Goal: Communication & Community: Connect with others

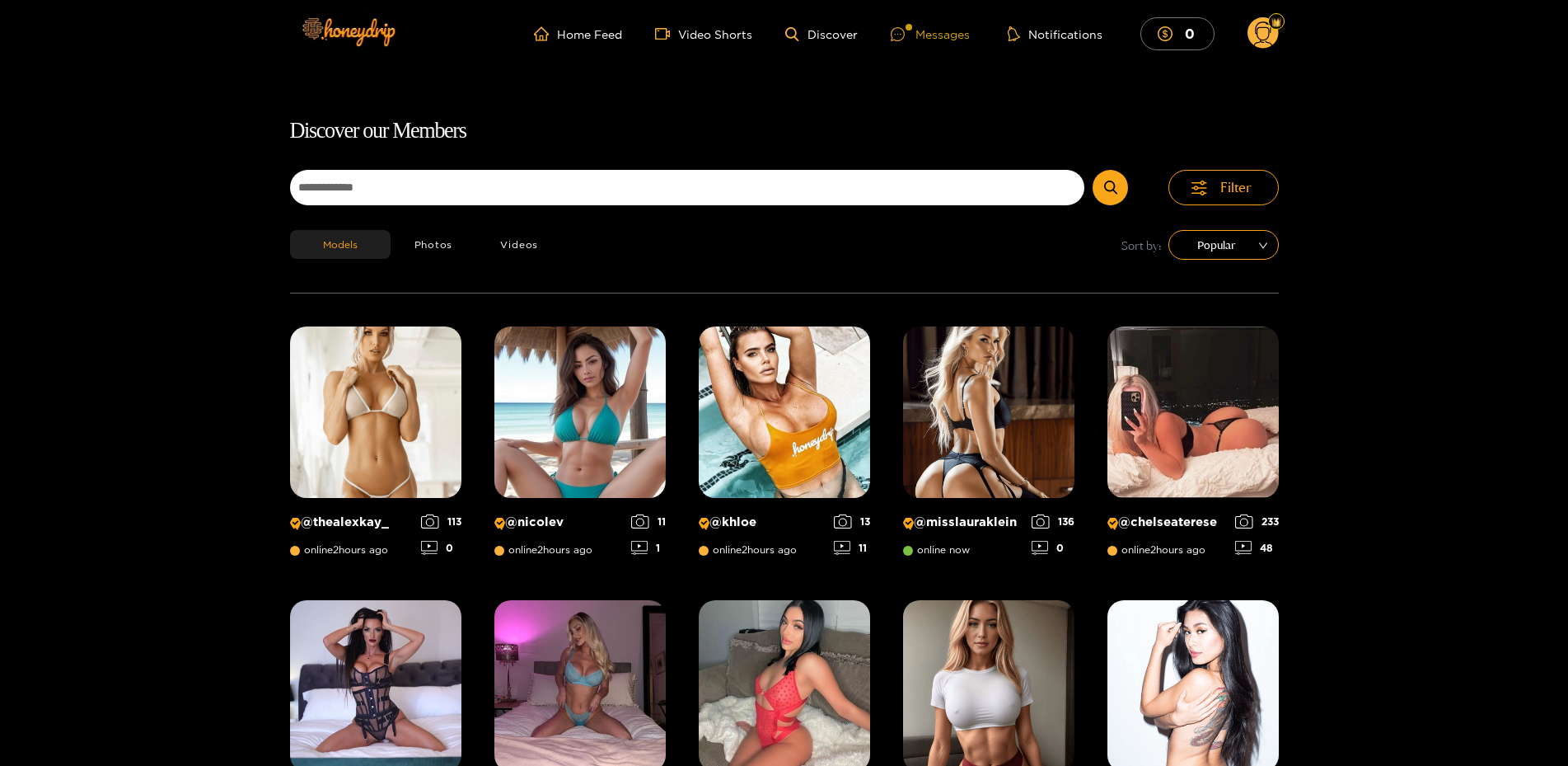
click at [942, 26] on div "Messages" at bounding box center [931, 34] width 79 height 19
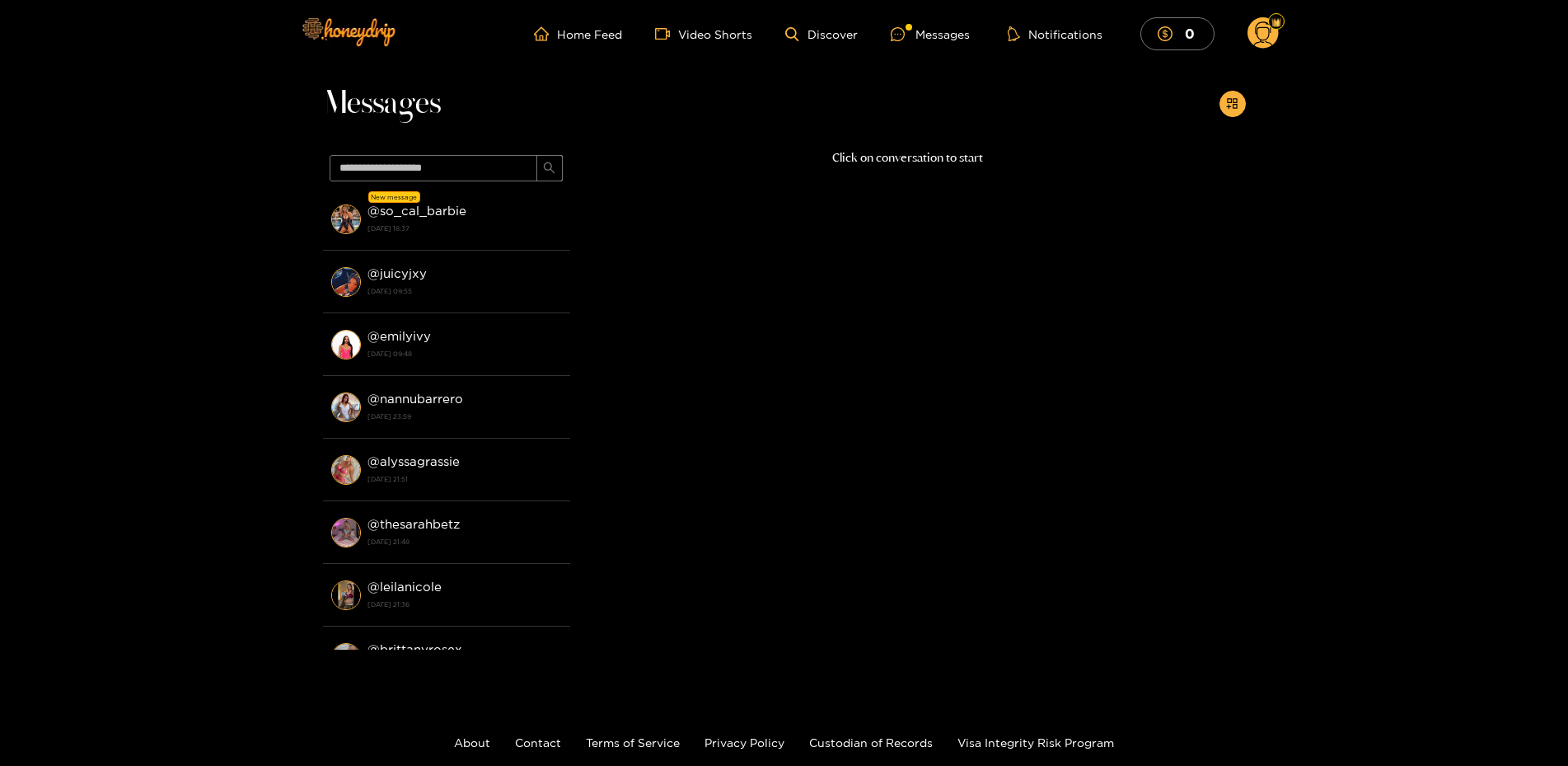
click at [427, 219] on div "@ so_cal_barbie [DATE] 18:37" at bounding box center [464, 219] width 194 height 38
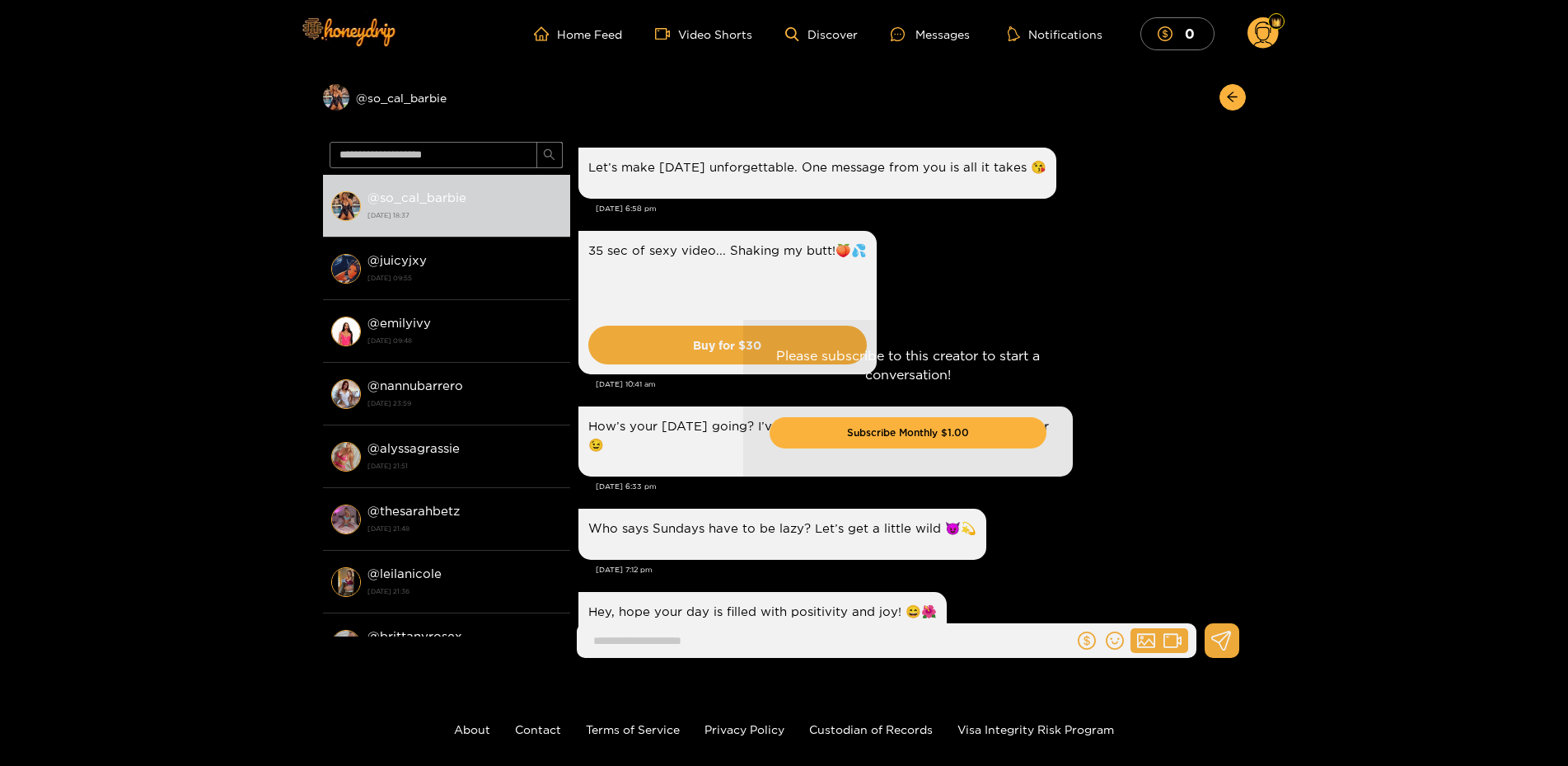
scroll to position [2289, 0]
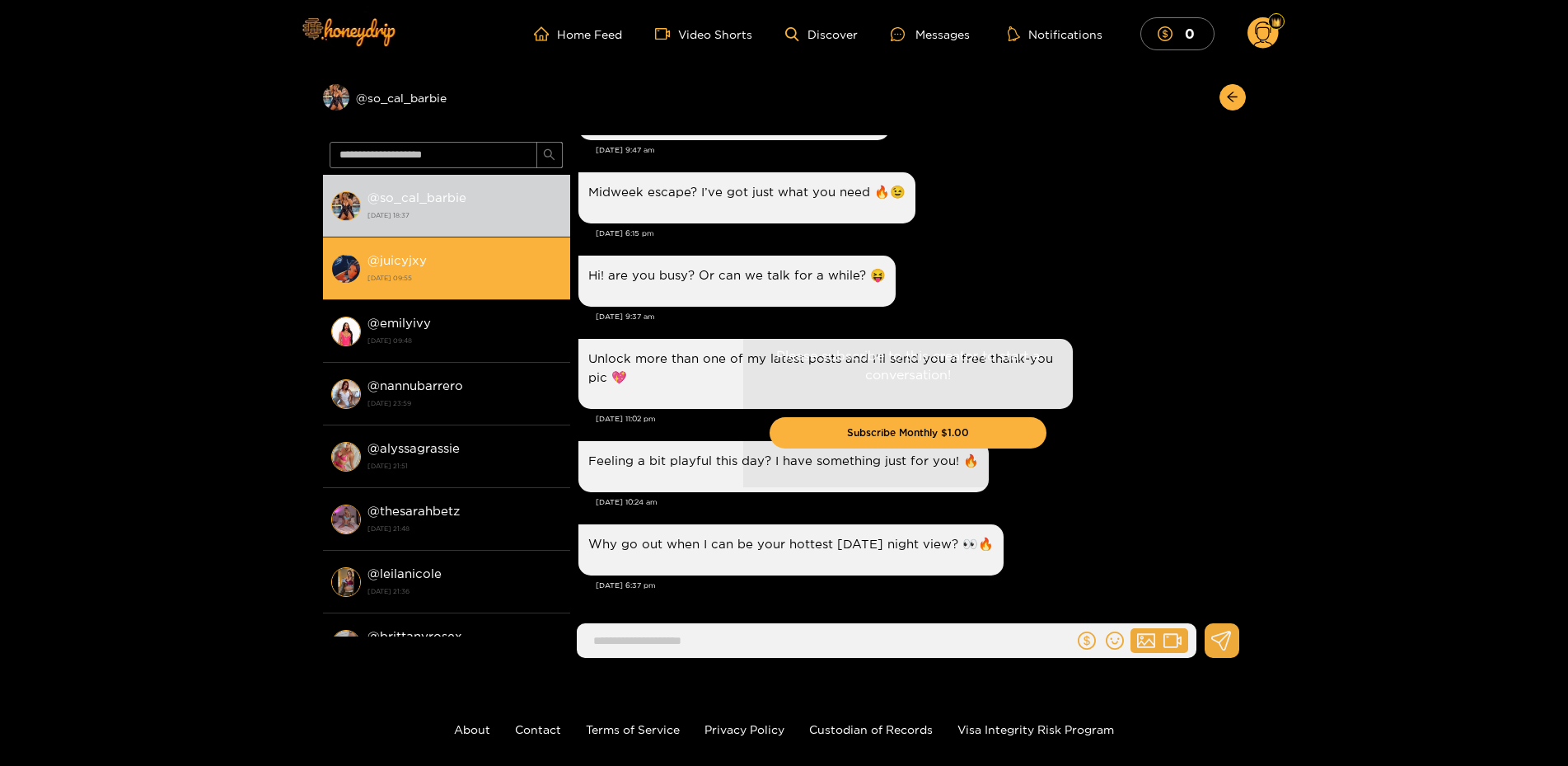
click at [402, 258] on strong "@ juicyjxy" at bounding box center [397, 260] width 59 height 14
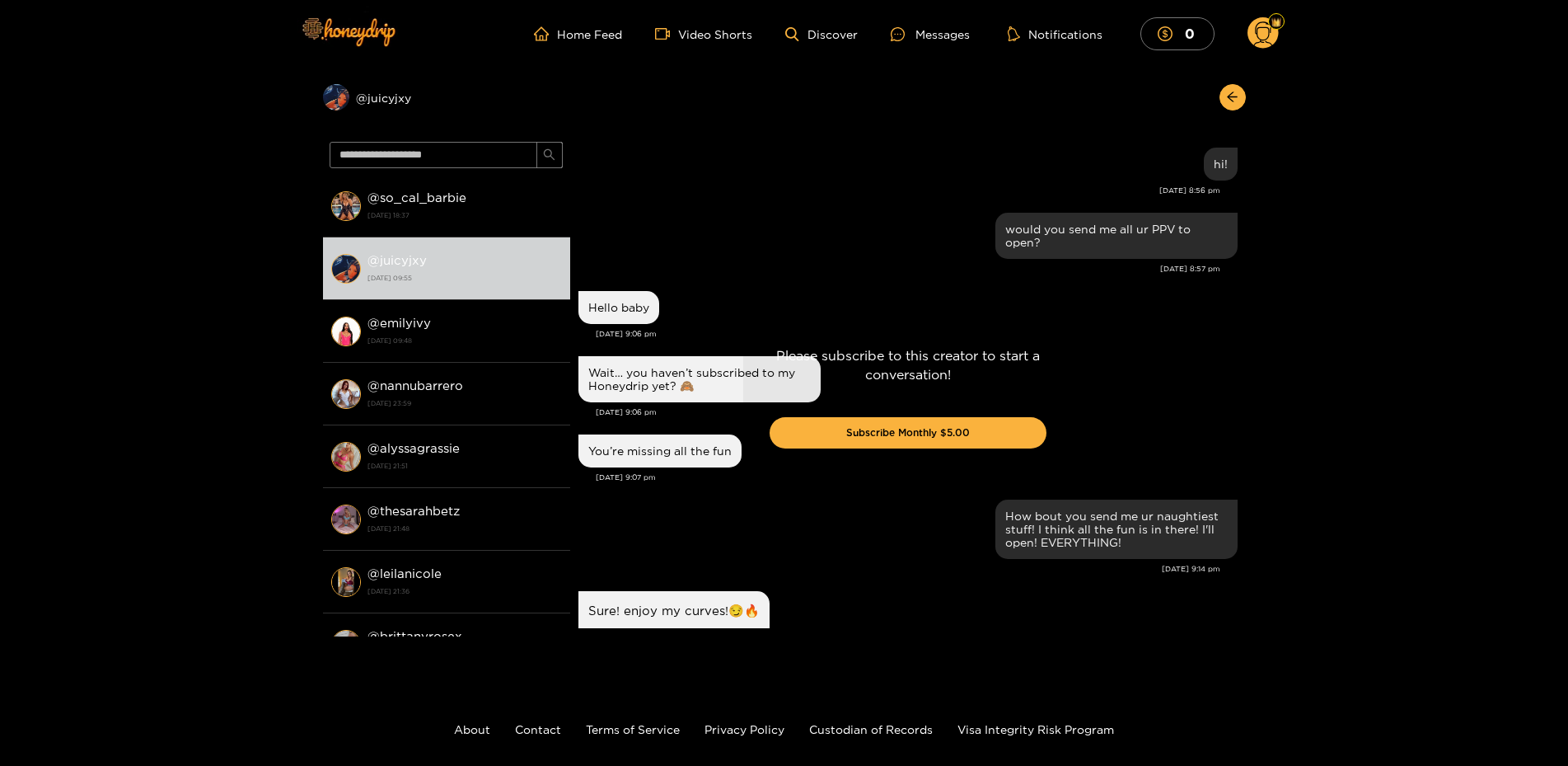
scroll to position [159, 0]
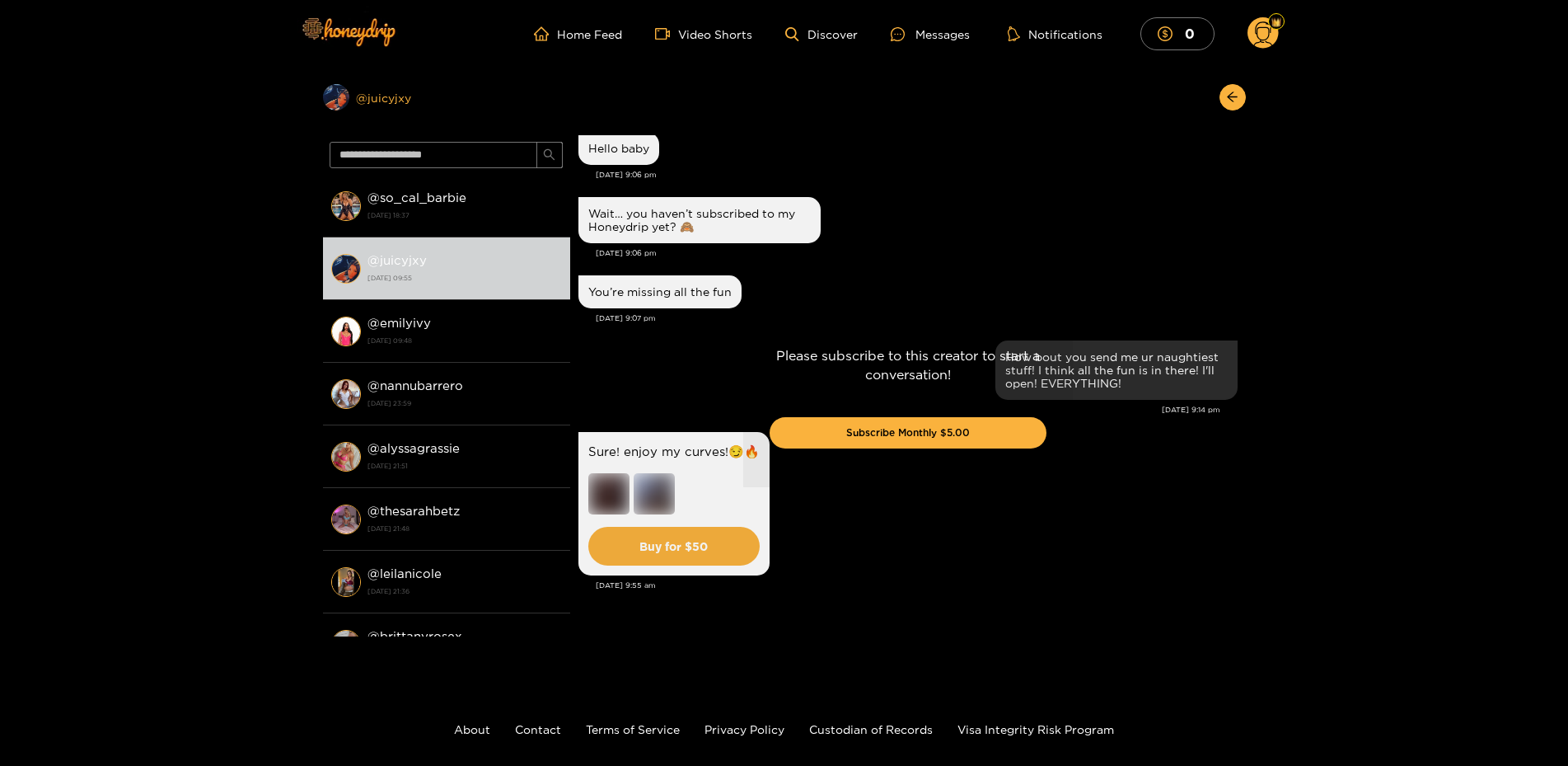
click at [391, 101] on div "Preview @ juicyjxy" at bounding box center [446, 97] width 247 height 27
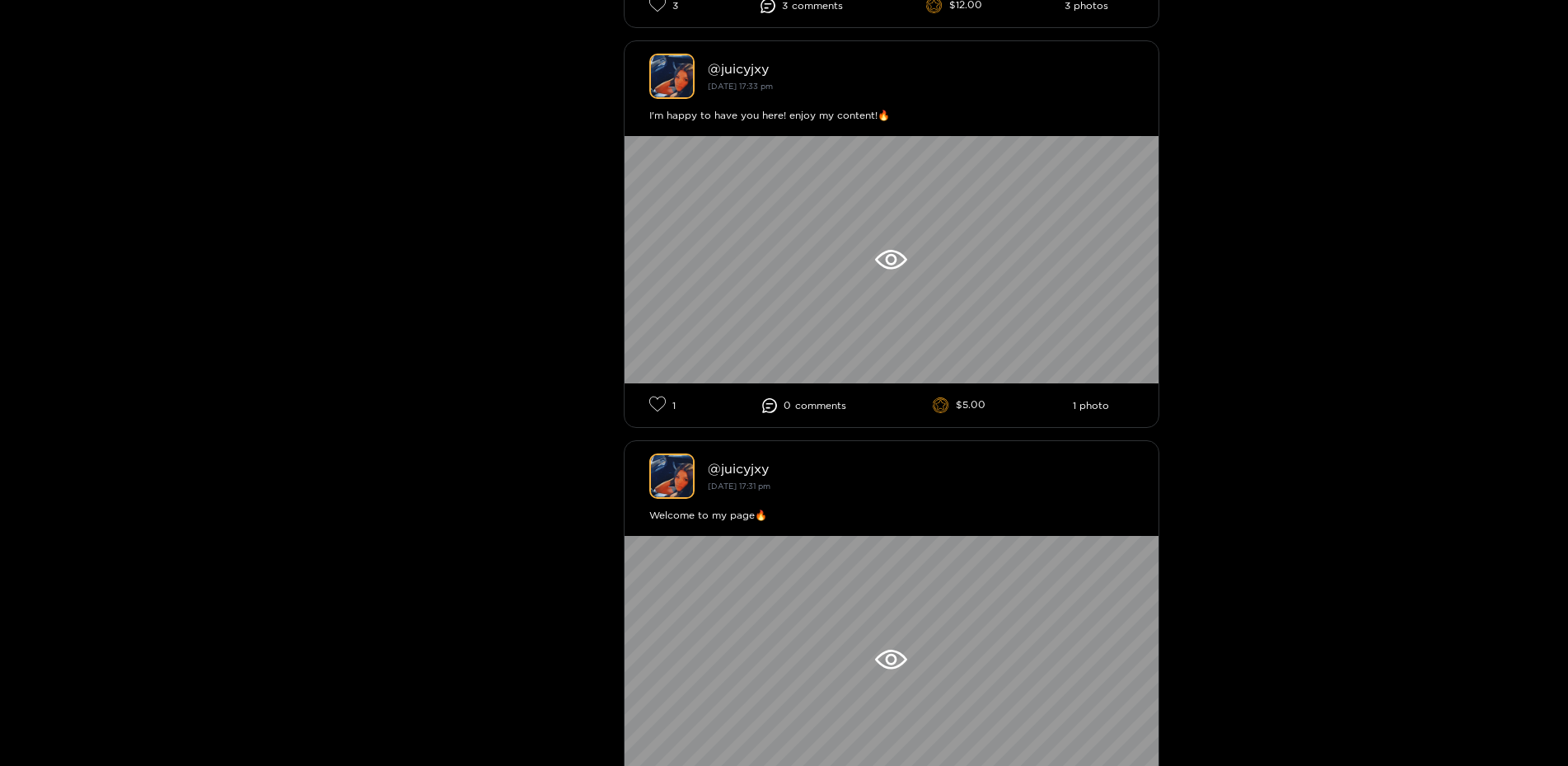
scroll to position [1765, 0]
